Goal: Book appointment/travel/reservation

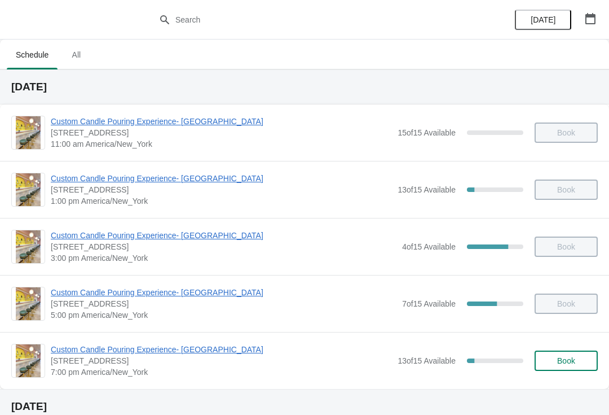
click at [205, 330] on div "Custom Candle Pouring Experience- [GEOGRAPHIC_DATA] [STREET_ADDRESS] 5:00 pm [G…" at bounding box center [304, 303] width 609 height 57
click at [191, 327] on div "Custom Candle Pouring Experience- [GEOGRAPHIC_DATA] [STREET_ADDRESS] 5:00 pm [G…" at bounding box center [304, 303] width 609 height 57
click at [200, 345] on span "Custom Candle Pouring Experience- [GEOGRAPHIC_DATA]" at bounding box center [221, 349] width 341 height 11
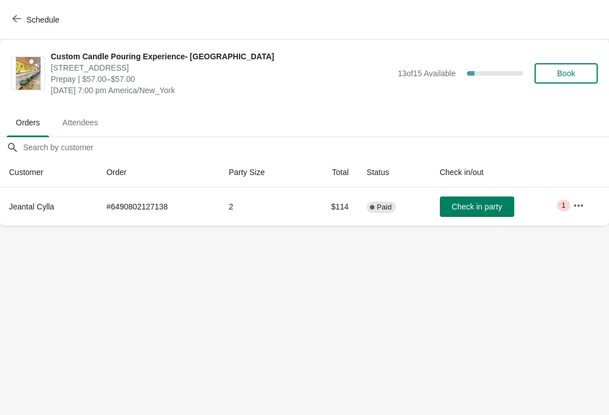
click at [572, 205] on button "button" at bounding box center [579, 205] width 20 height 20
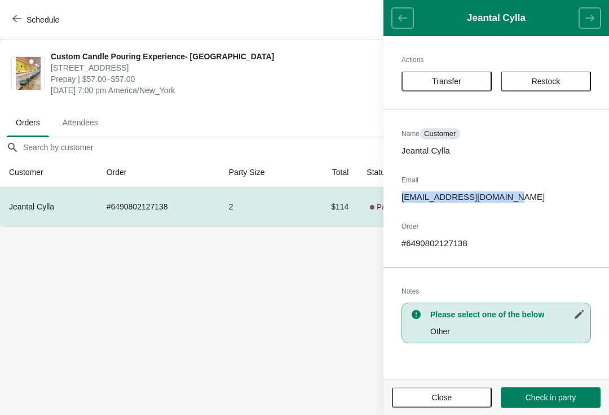
copy p "[EMAIL_ADDRESS][DOMAIN_NAME]"
click at [424, 393] on span "Close" at bounding box center [442, 397] width 80 height 9
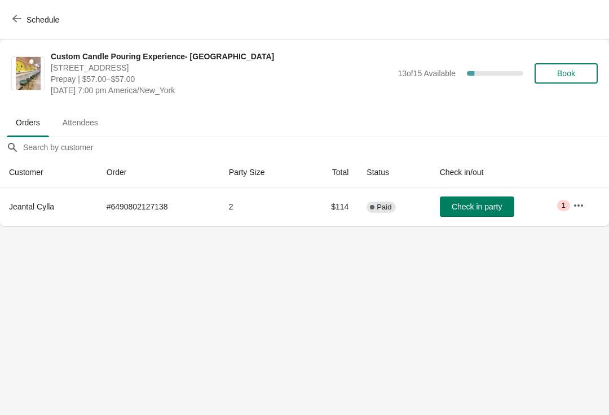
click at [485, 212] on button "Check in party" at bounding box center [477, 206] width 74 height 20
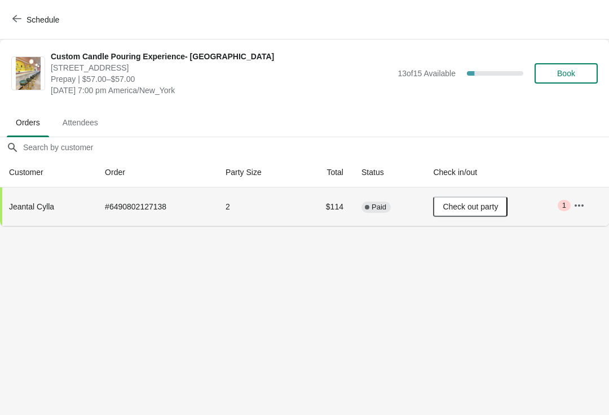
click at [16, 10] on button "Schedule" at bounding box center [37, 20] width 63 height 20
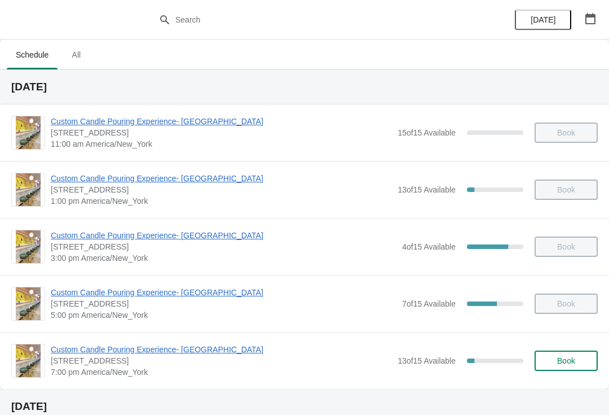
click at [91, 294] on span "Custom Candle Pouring Experience- [GEOGRAPHIC_DATA]" at bounding box center [224, 292] width 346 height 11
click at [139, 234] on span "Custom Candle Pouring Experience- [GEOGRAPHIC_DATA]" at bounding box center [224, 235] width 346 height 11
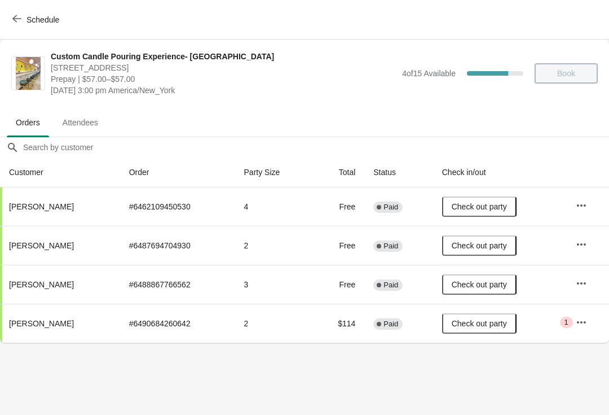
click at [31, 21] on span "Schedule" at bounding box center [43, 19] width 33 height 9
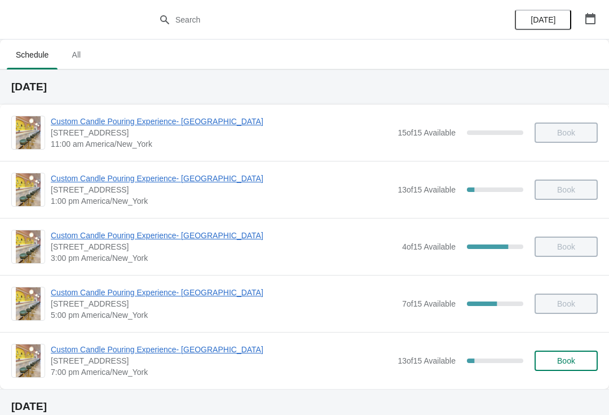
click at [122, 307] on span "[STREET_ADDRESS]" at bounding box center [224, 303] width 346 height 11
click at [67, 293] on span "Custom Candle Pouring Experience- [GEOGRAPHIC_DATA]" at bounding box center [224, 292] width 346 height 11
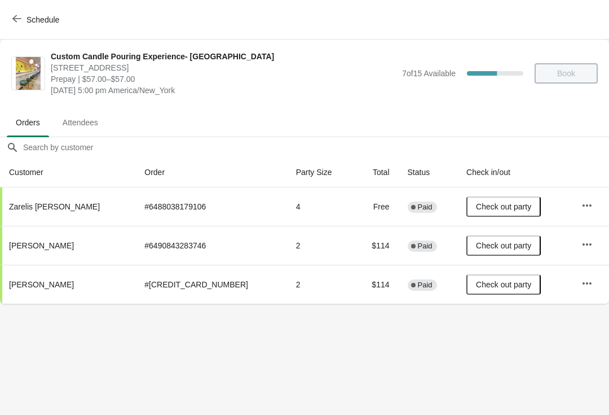
click at [37, 23] on span "Schedule" at bounding box center [43, 19] width 33 height 9
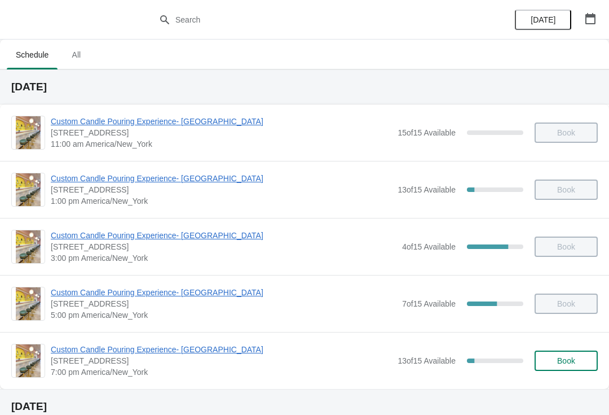
click at [155, 354] on span "Custom Candle Pouring Experience- [GEOGRAPHIC_DATA]" at bounding box center [221, 349] width 341 height 11
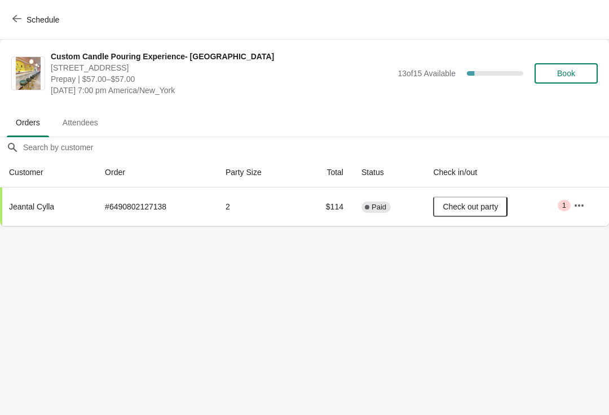
click at [19, 17] on icon "button" at bounding box center [16, 18] width 9 height 9
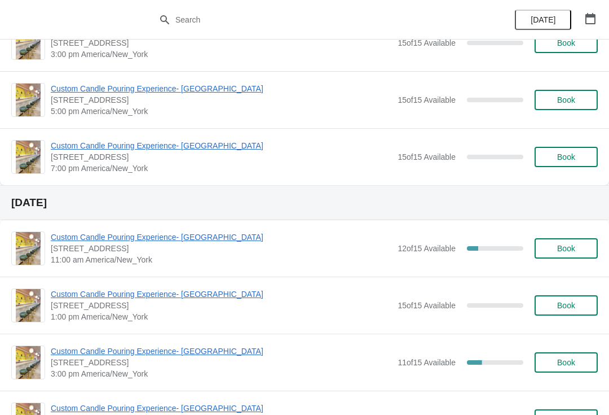
scroll to position [1739, 0]
